Goal: Browse casually

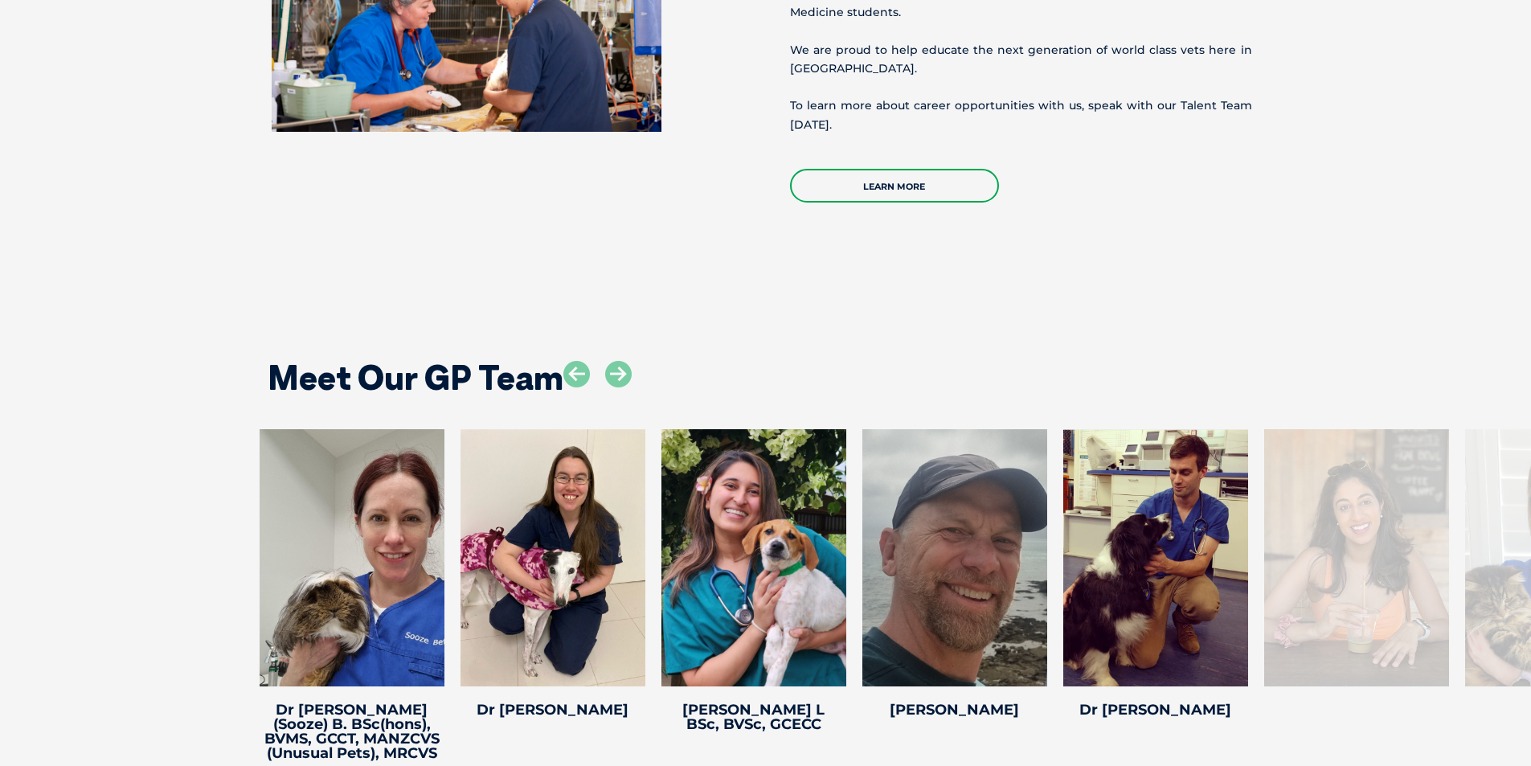
scroll to position [3177, 0]
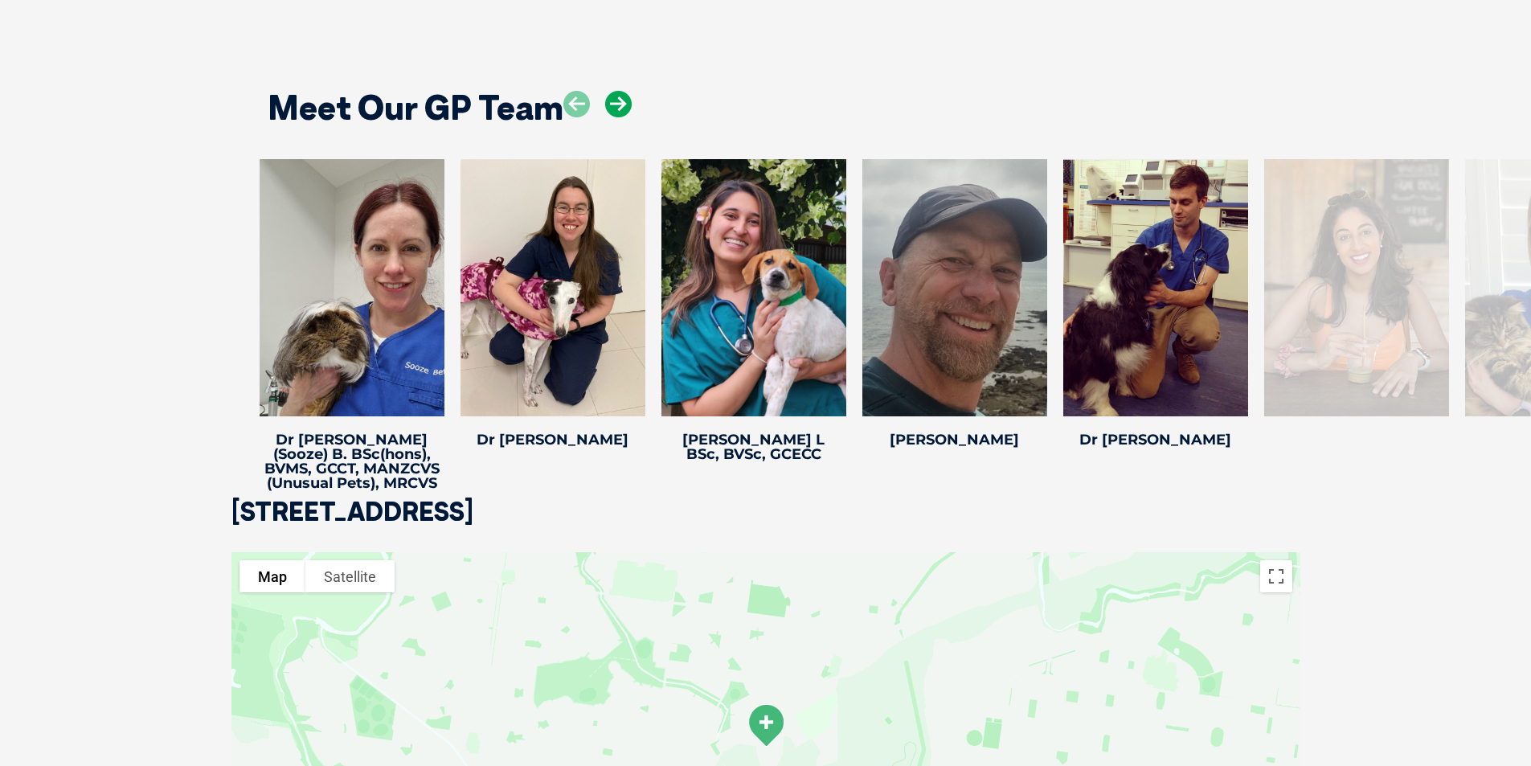
click at [618, 91] on icon at bounding box center [618, 104] width 27 height 27
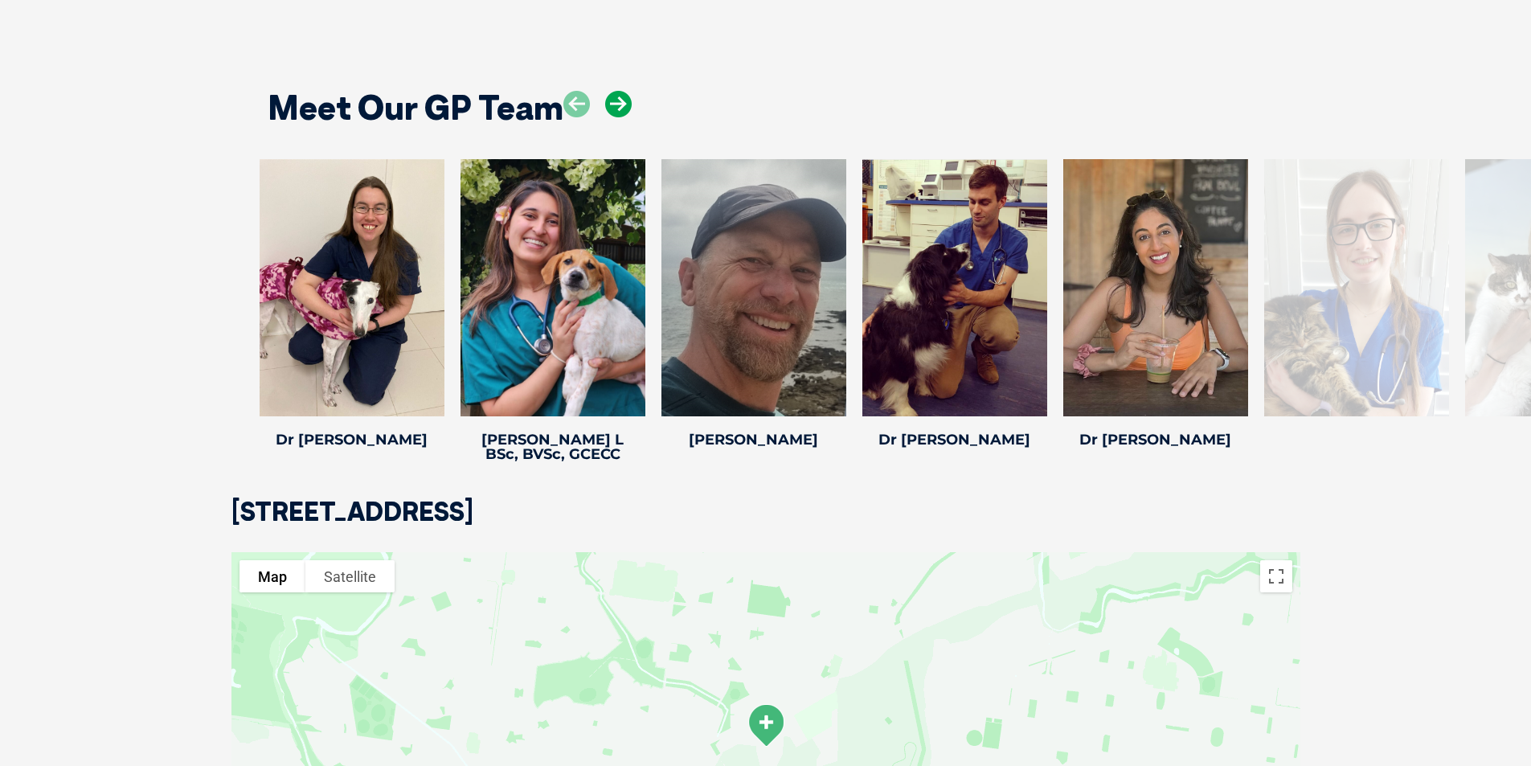
click at [618, 91] on icon at bounding box center [618, 104] width 27 height 27
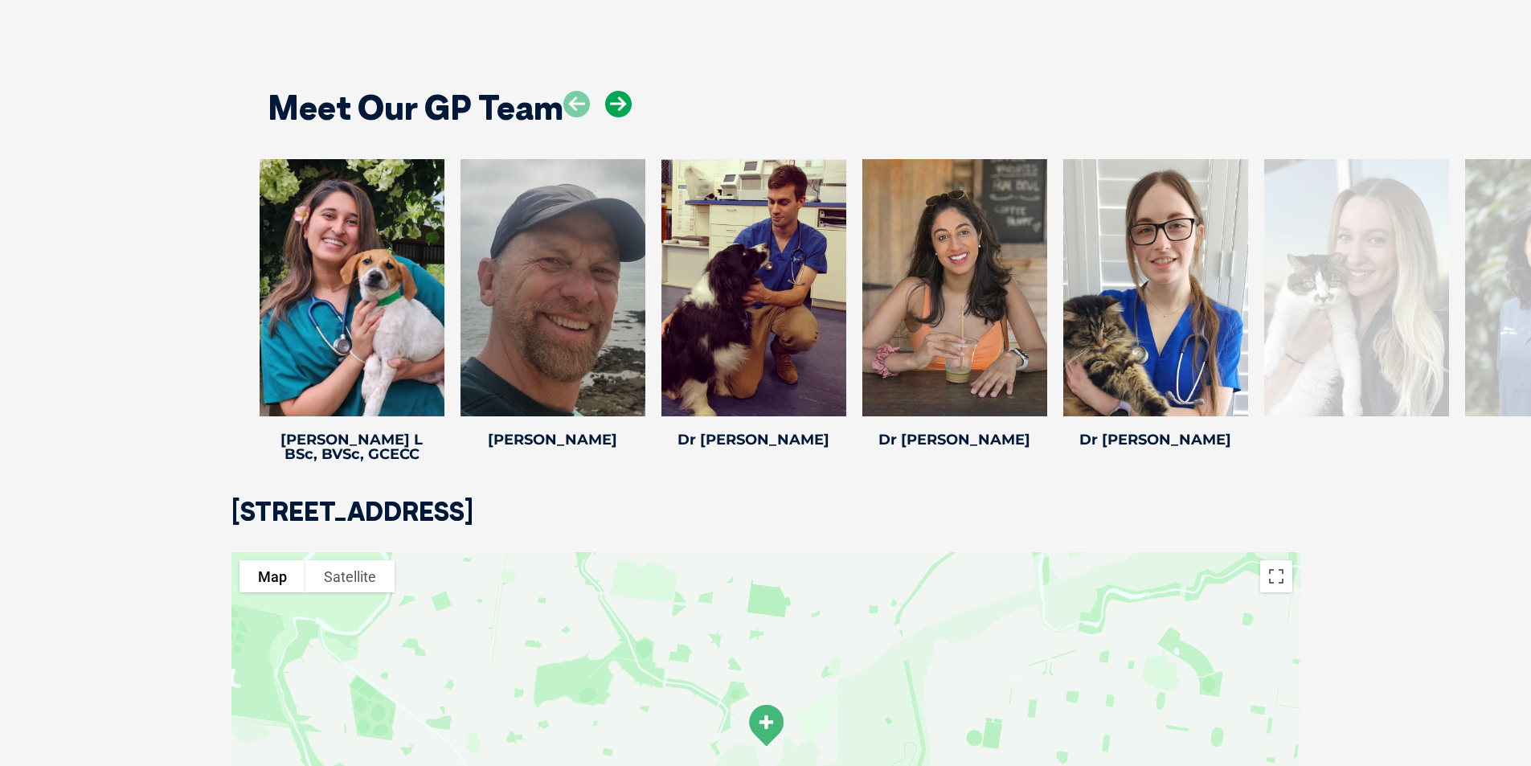
click at [618, 91] on icon at bounding box center [618, 104] width 27 height 27
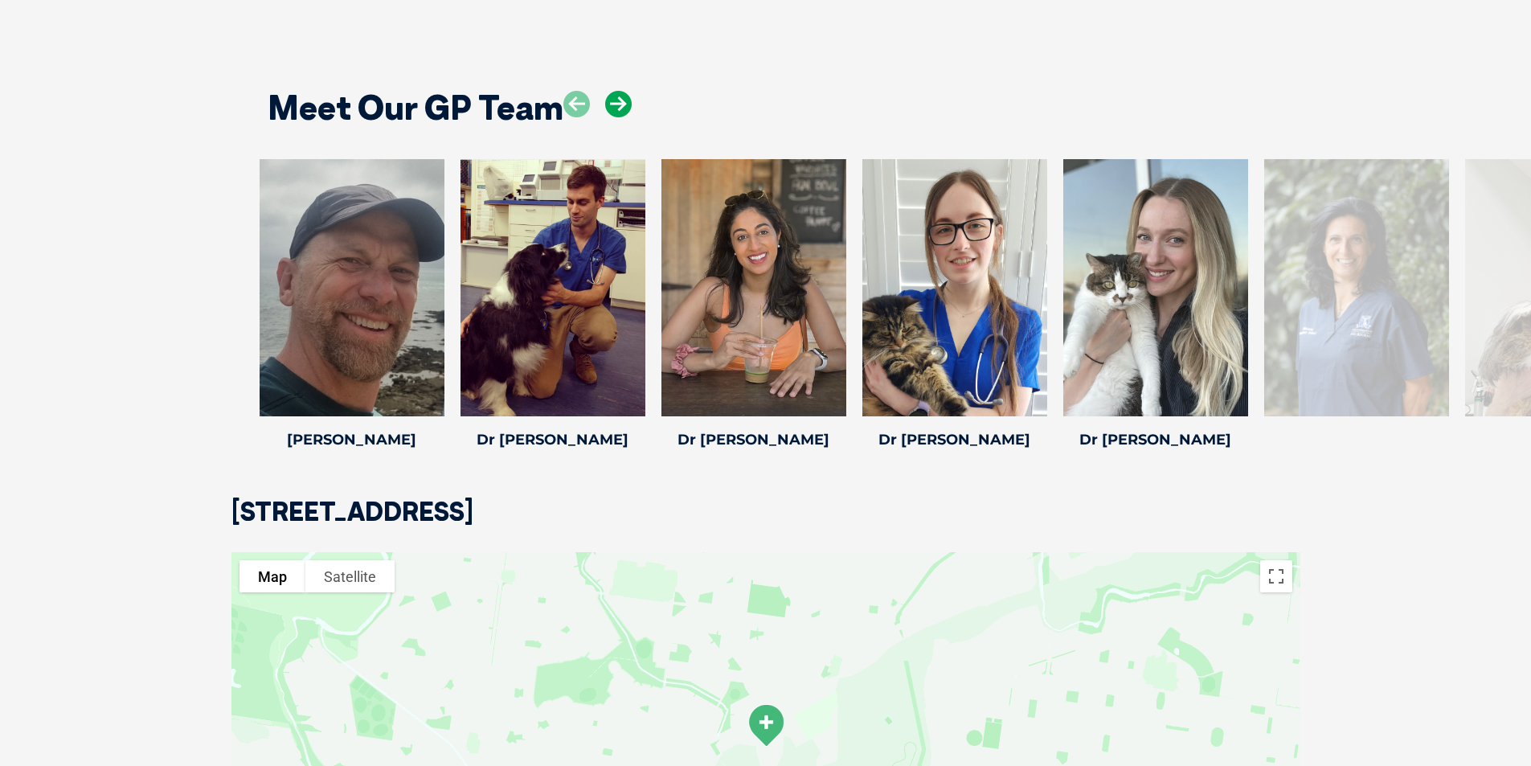
click at [618, 91] on icon at bounding box center [618, 104] width 27 height 27
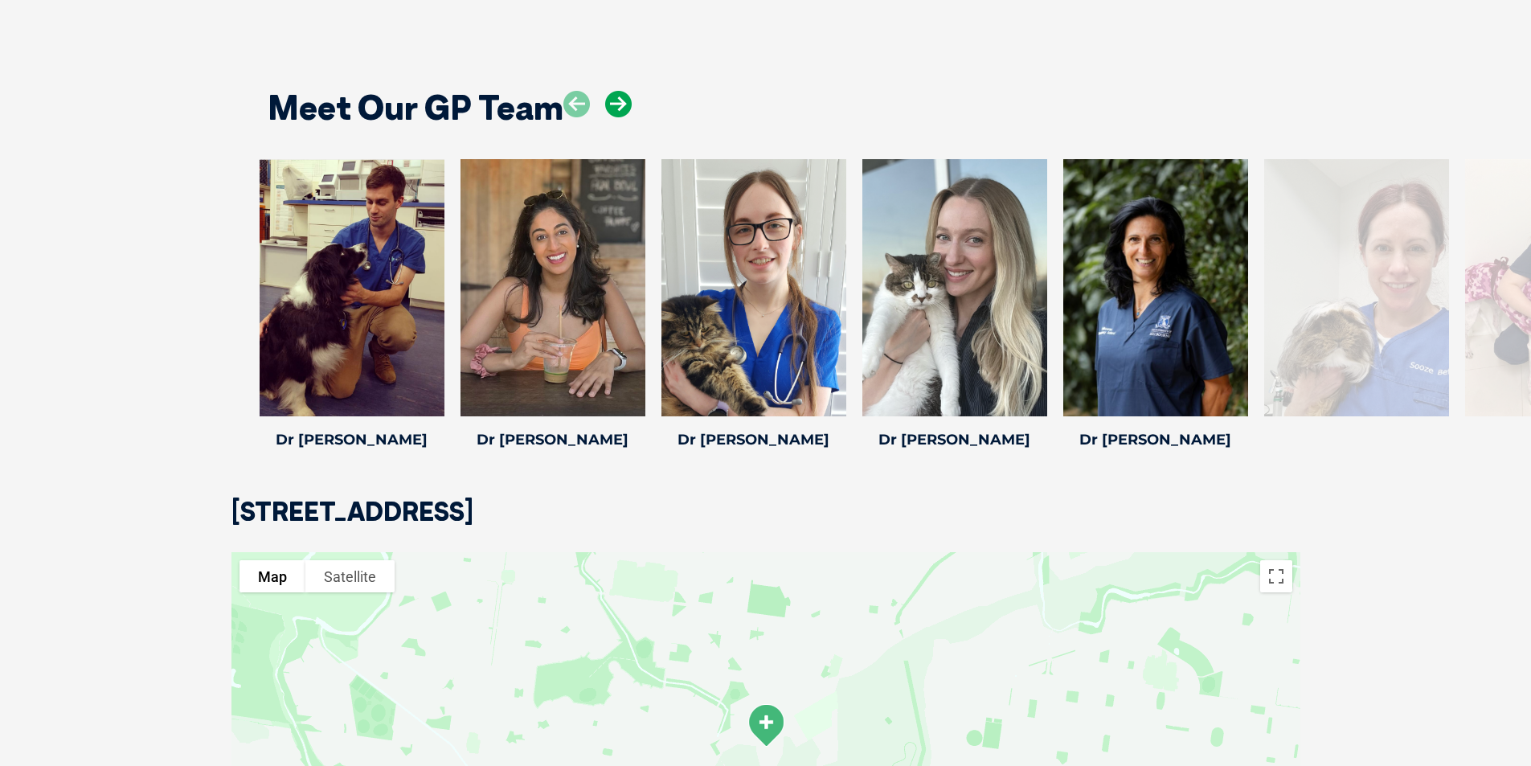
click at [618, 91] on icon at bounding box center [618, 104] width 27 height 27
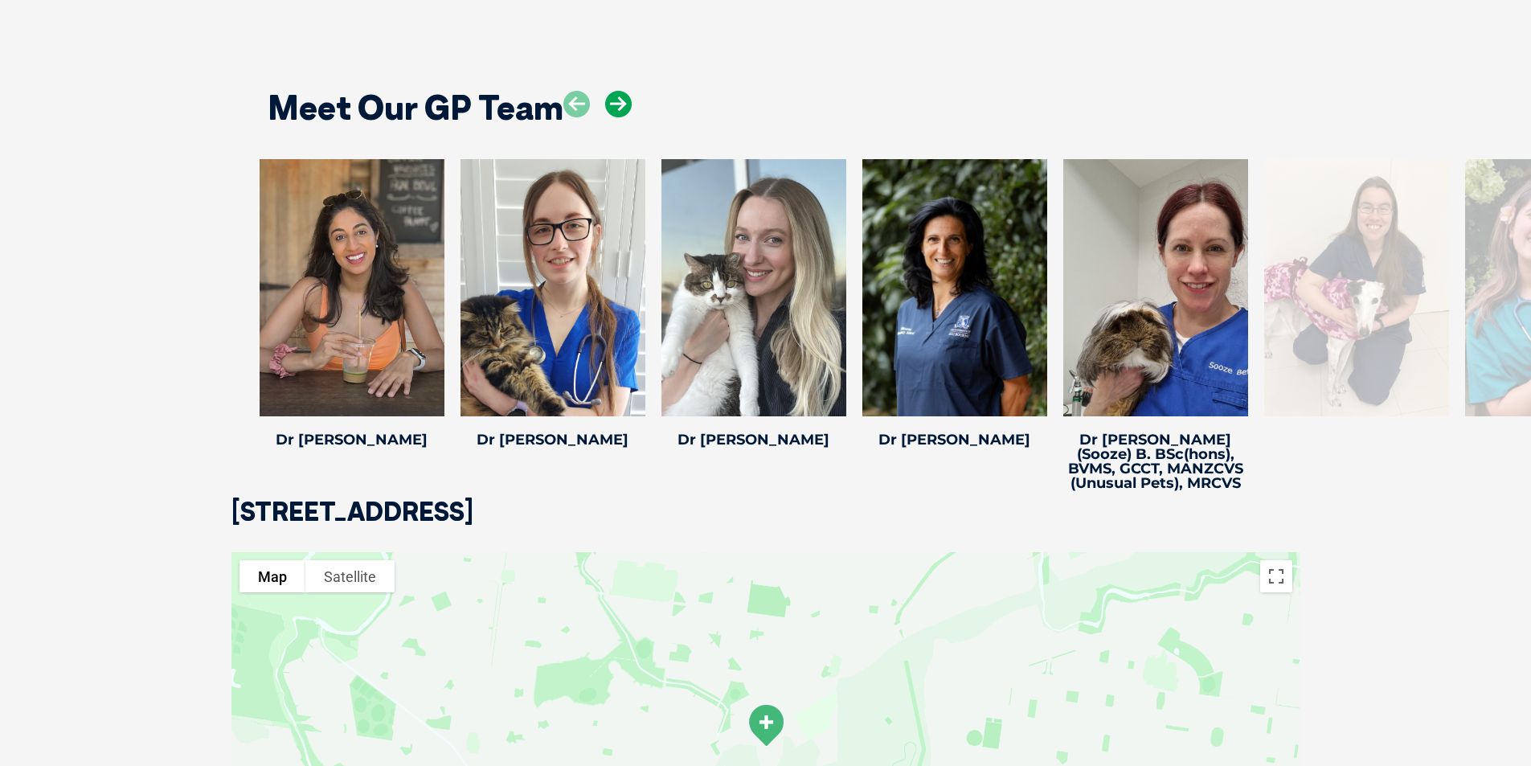
click at [618, 91] on icon at bounding box center [618, 104] width 27 height 27
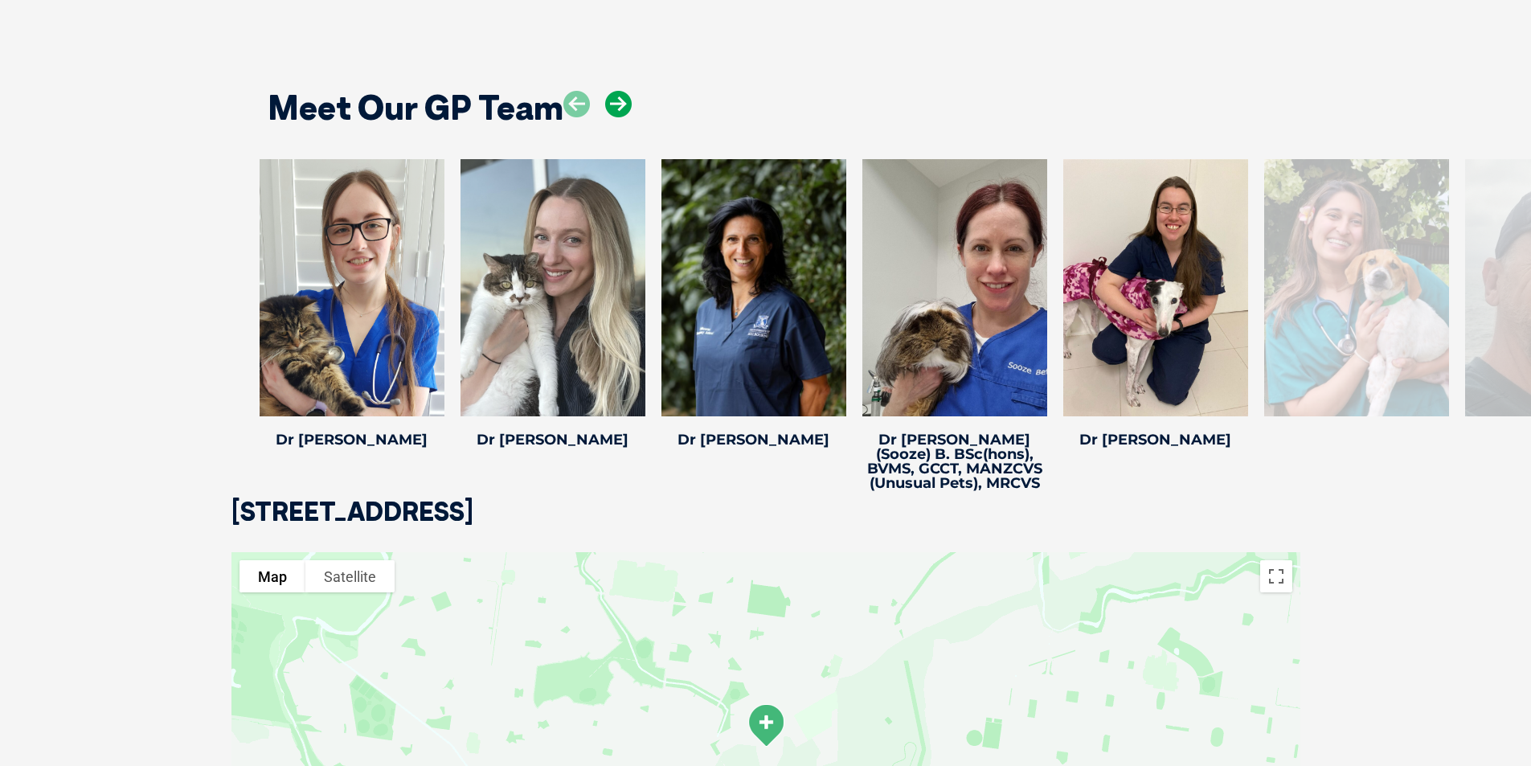
click at [618, 91] on icon at bounding box center [618, 104] width 27 height 27
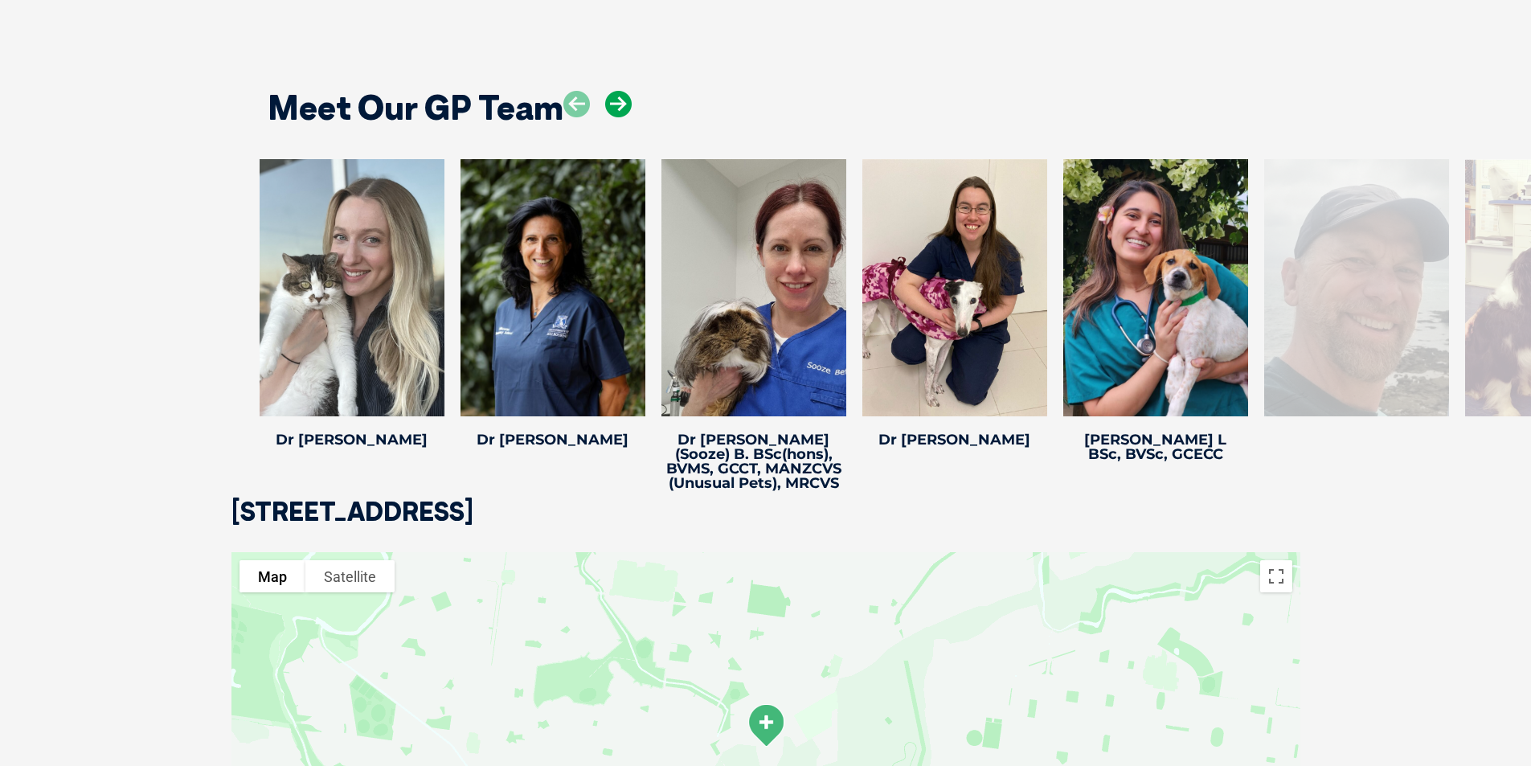
click at [618, 91] on icon at bounding box center [618, 104] width 27 height 27
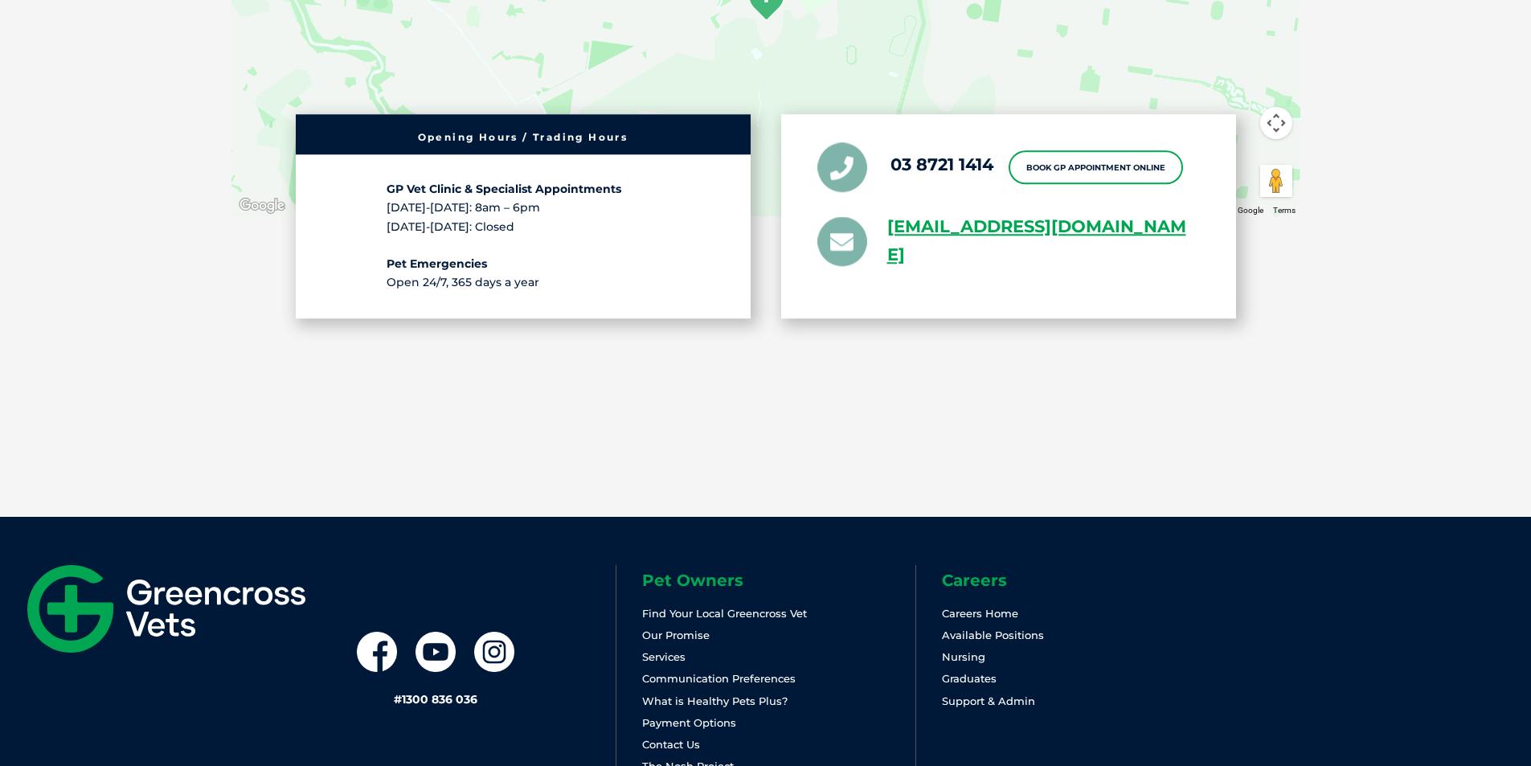
scroll to position [3774, 0]
